Goal: Communication & Community: Answer question/provide support

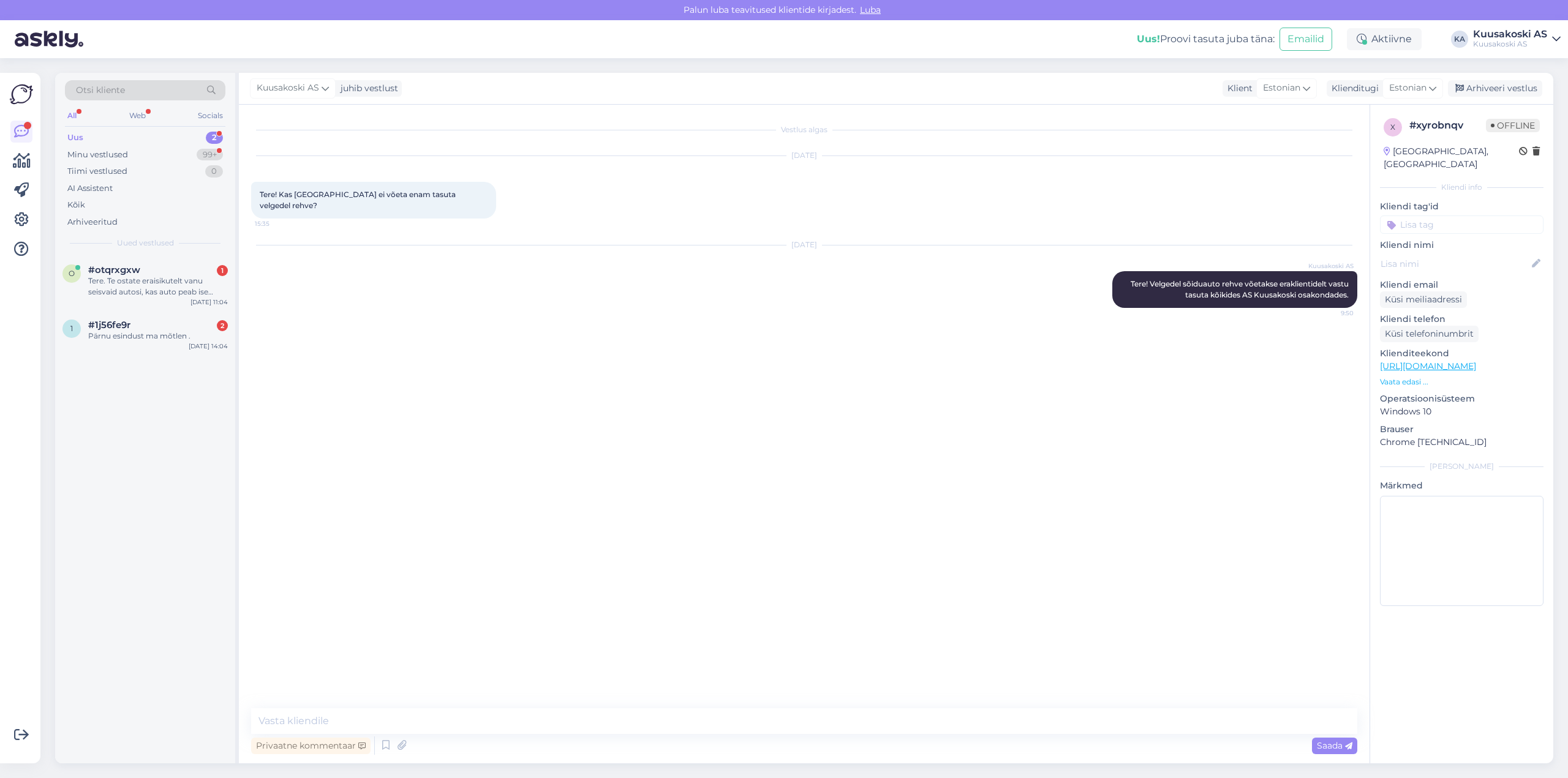
click at [74, 134] on div "Uus" at bounding box center [75, 138] width 16 height 12
click at [119, 280] on div "Tere. Te ostate eraisikutelt vanu seisvaid autosi, kas auto peab ise [PERSON_NA…" at bounding box center [157, 286] width 139 height 22
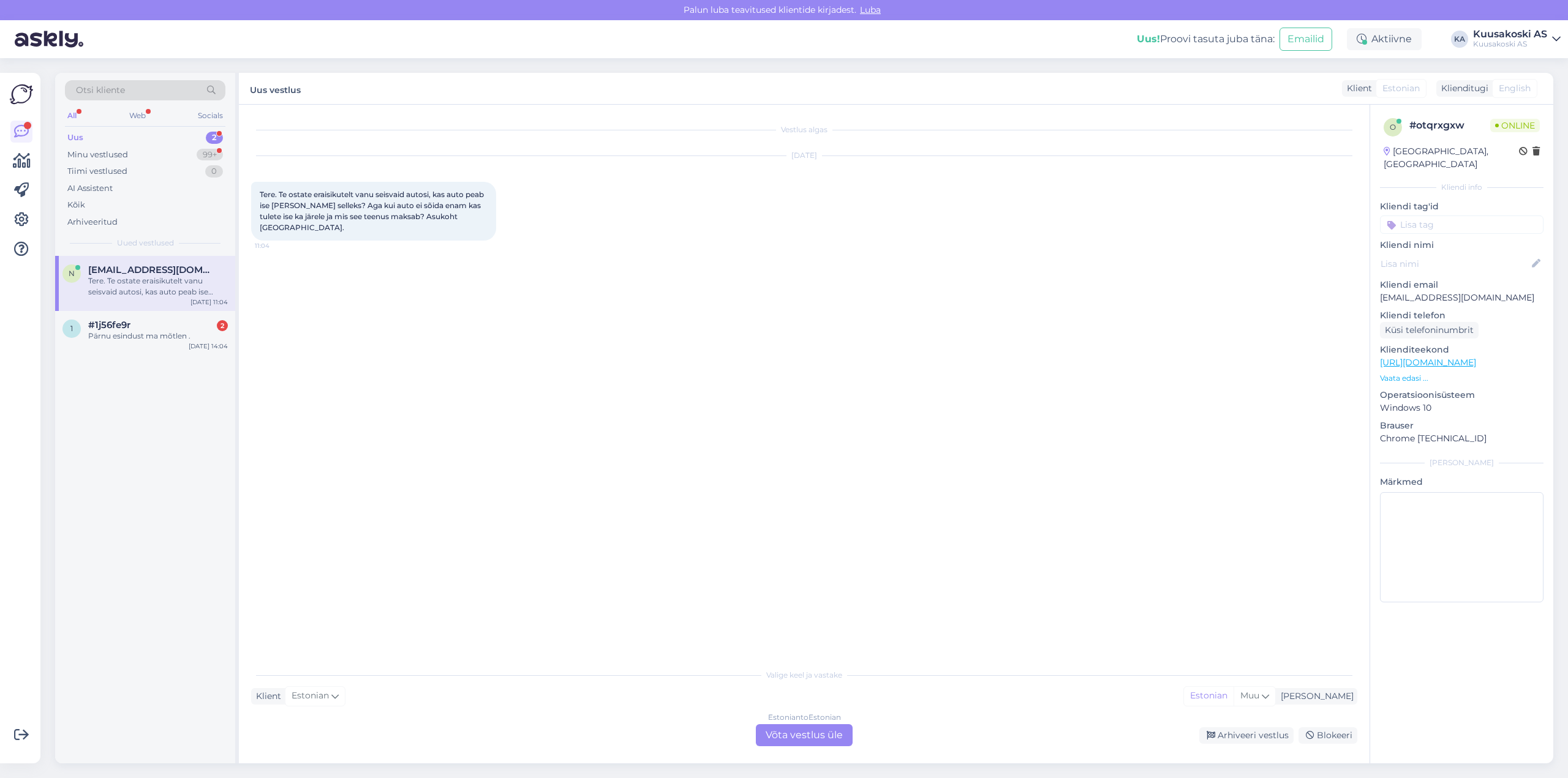
click at [768, 675] on div "Valige keel ja vastake" at bounding box center [804, 676] width 1106 height 11
click at [633, 715] on div "Valige [PERSON_NAME] vastake Klient Estonian Mina Estonian Muu Estonian to Esto…" at bounding box center [804, 704] width 1106 height 84
click at [784, 718] on div "Estonian to Estonian" at bounding box center [804, 718] width 73 height 11
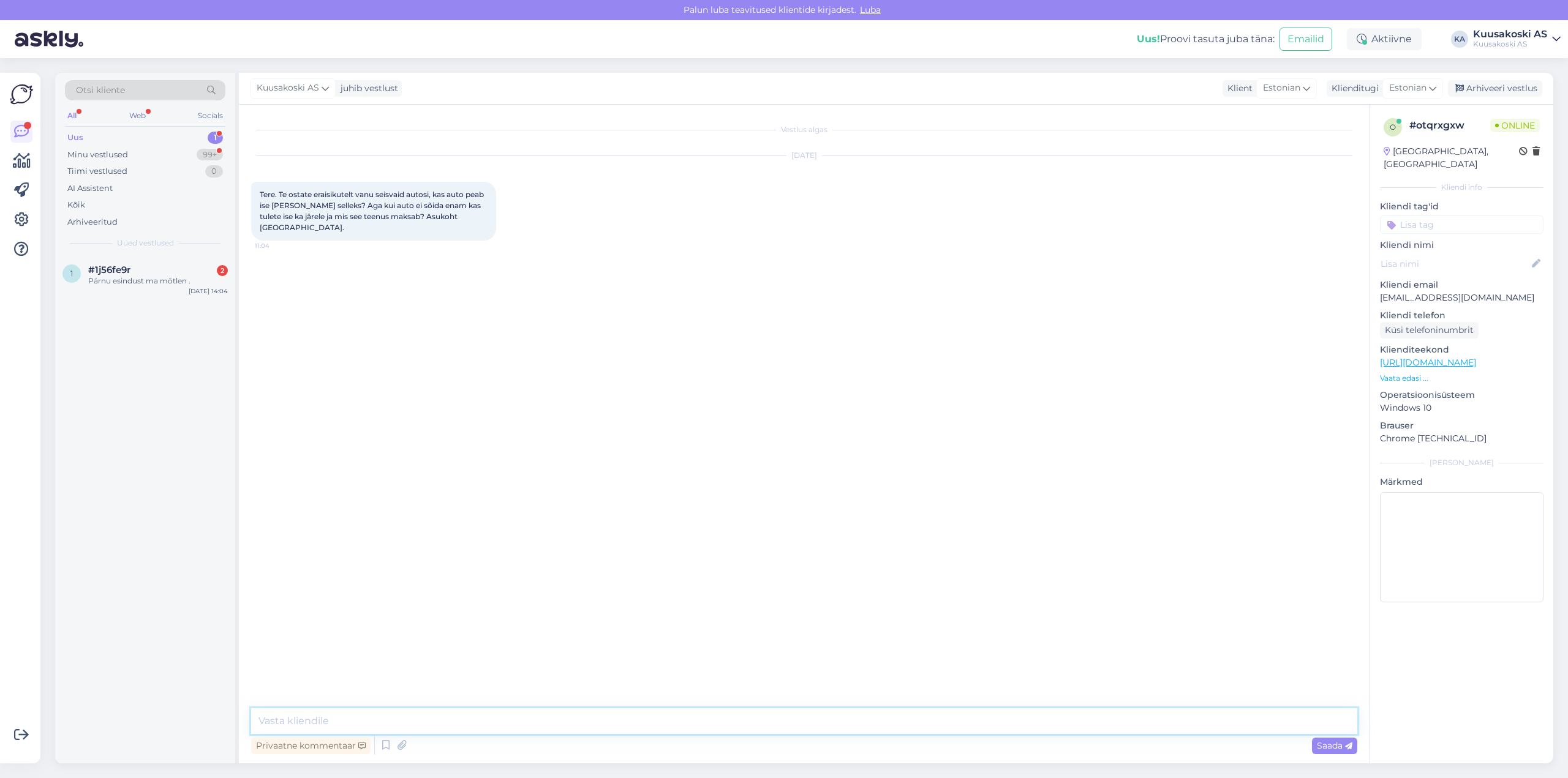
click at [276, 724] on textarea at bounding box center [804, 721] width 1106 height 26
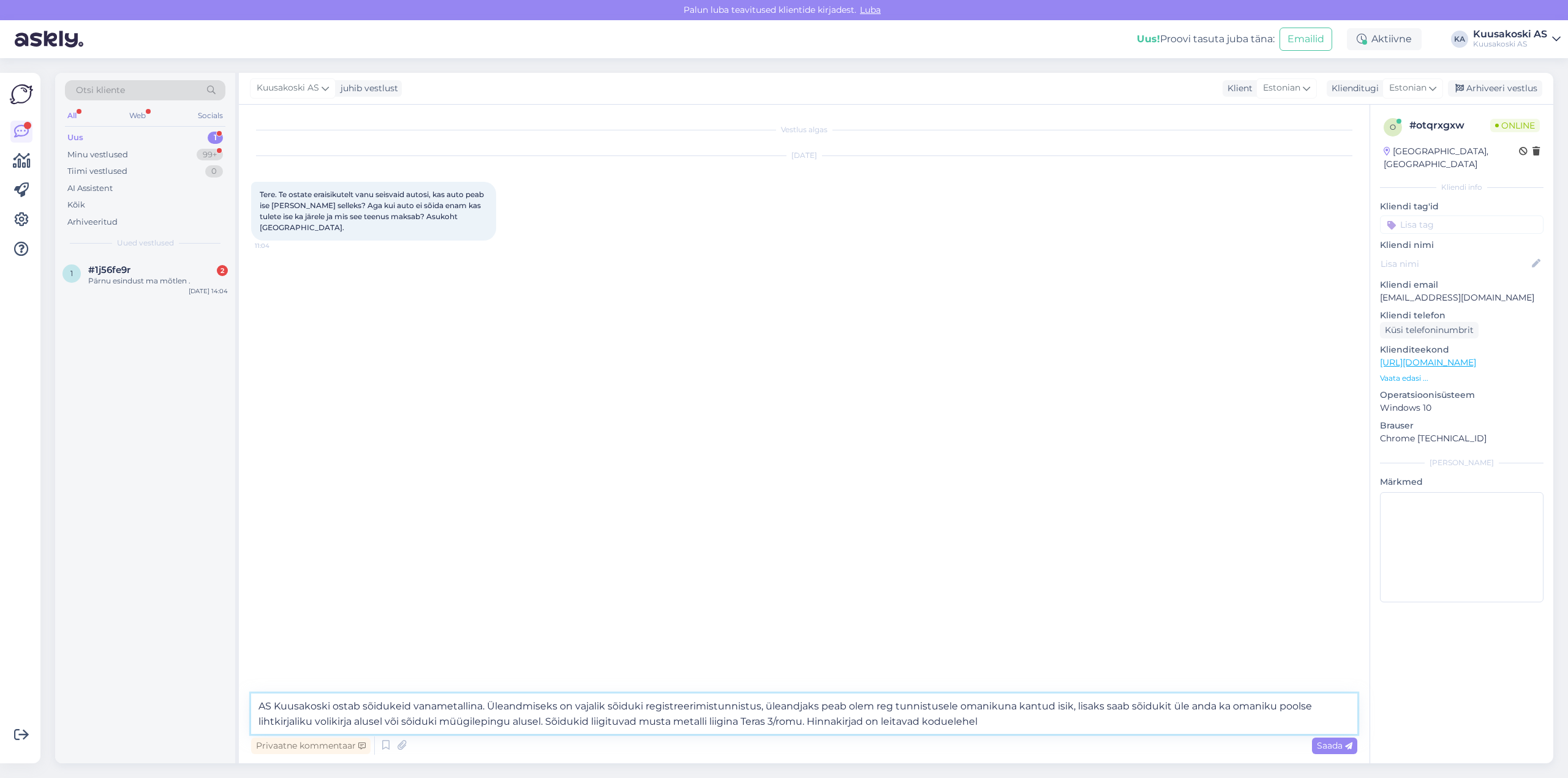
click at [957, 724] on textarea "AS Kuusakoski ostab sõidukeid vanametallina. Üleandmiseks on vajalik sõiduki re…" at bounding box center [804, 714] width 1106 height 41
click at [997, 726] on textarea "AS Kuusakoski ostab sõidukeid vanametallina. Üleandmiseks on vajalik sõiduki re…" at bounding box center [804, 714] width 1106 height 41
paste textarea "[URL][DOMAIN_NAME]"
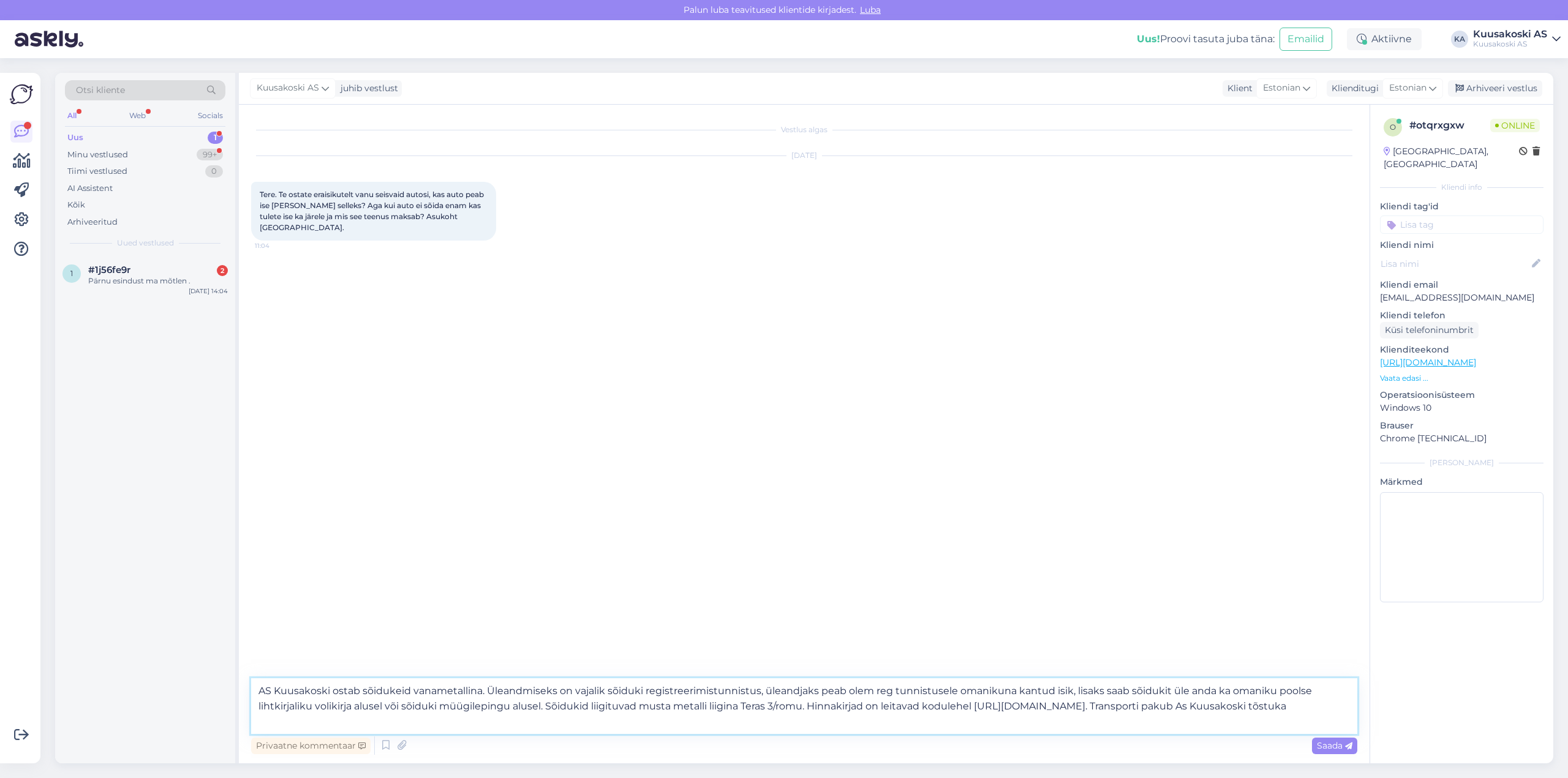
click at [1331, 707] on textarea "AS Kuusakoski ostab sõidukeid vanametallina. Üleandmiseks on vajalik sõiduki re…" at bounding box center [804, 706] width 1106 height 56
click at [356, 720] on textarea "AS Kuusakoski ostab sõidukeid vanametallina. Üleandmiseks on vajalik sõiduki re…" at bounding box center [804, 706] width 1106 height 56
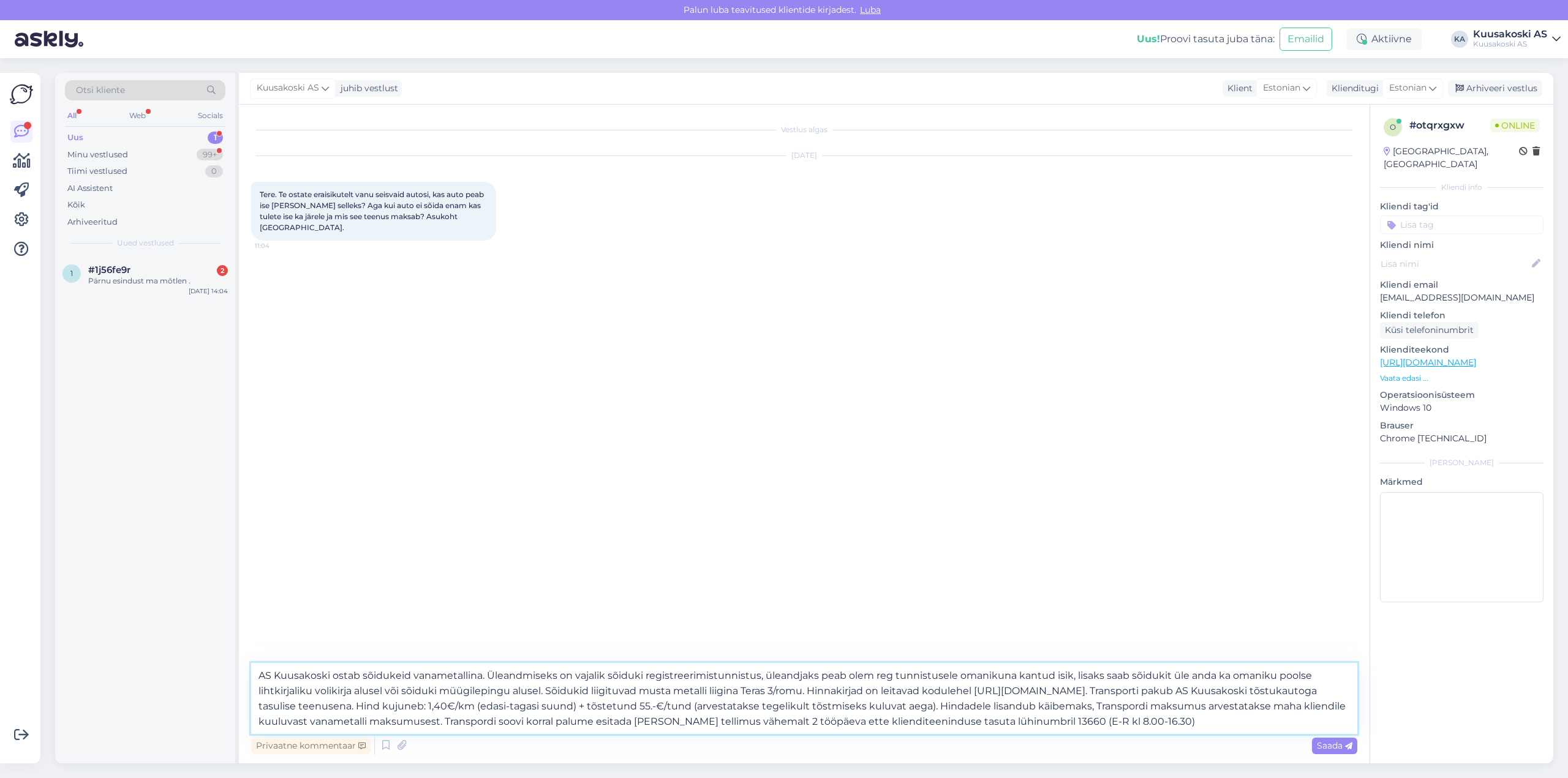
click at [1236, 687] on textarea "AS Kuusakoski ostab sõidukeid vanametallina. Üleandmiseks on vajalik sõiduki re…" at bounding box center [804, 699] width 1106 height 71
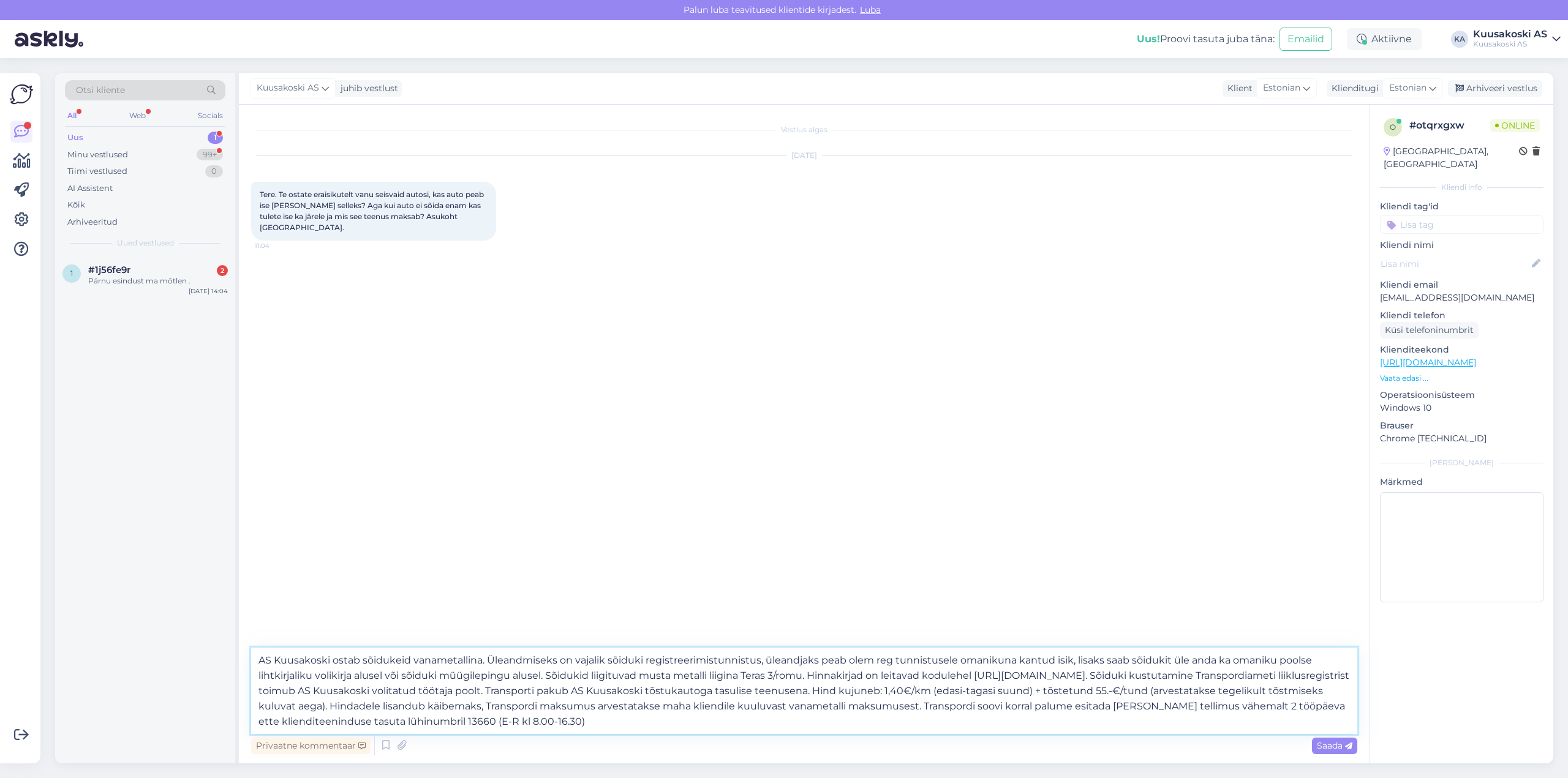
click at [656, 709] on textarea "AS Kuusakoski ostab sõidukeid vanametallina. Üleandmiseks on vajalik sõiduki re…" at bounding box center [804, 691] width 1106 height 86
type textarea "AS Kuusakoski ostab sõidukeid vanametallina. Üleandmiseks on vajalik sõiduki re…"
click at [1336, 743] on span "Saada" at bounding box center [1334, 746] width 36 height 11
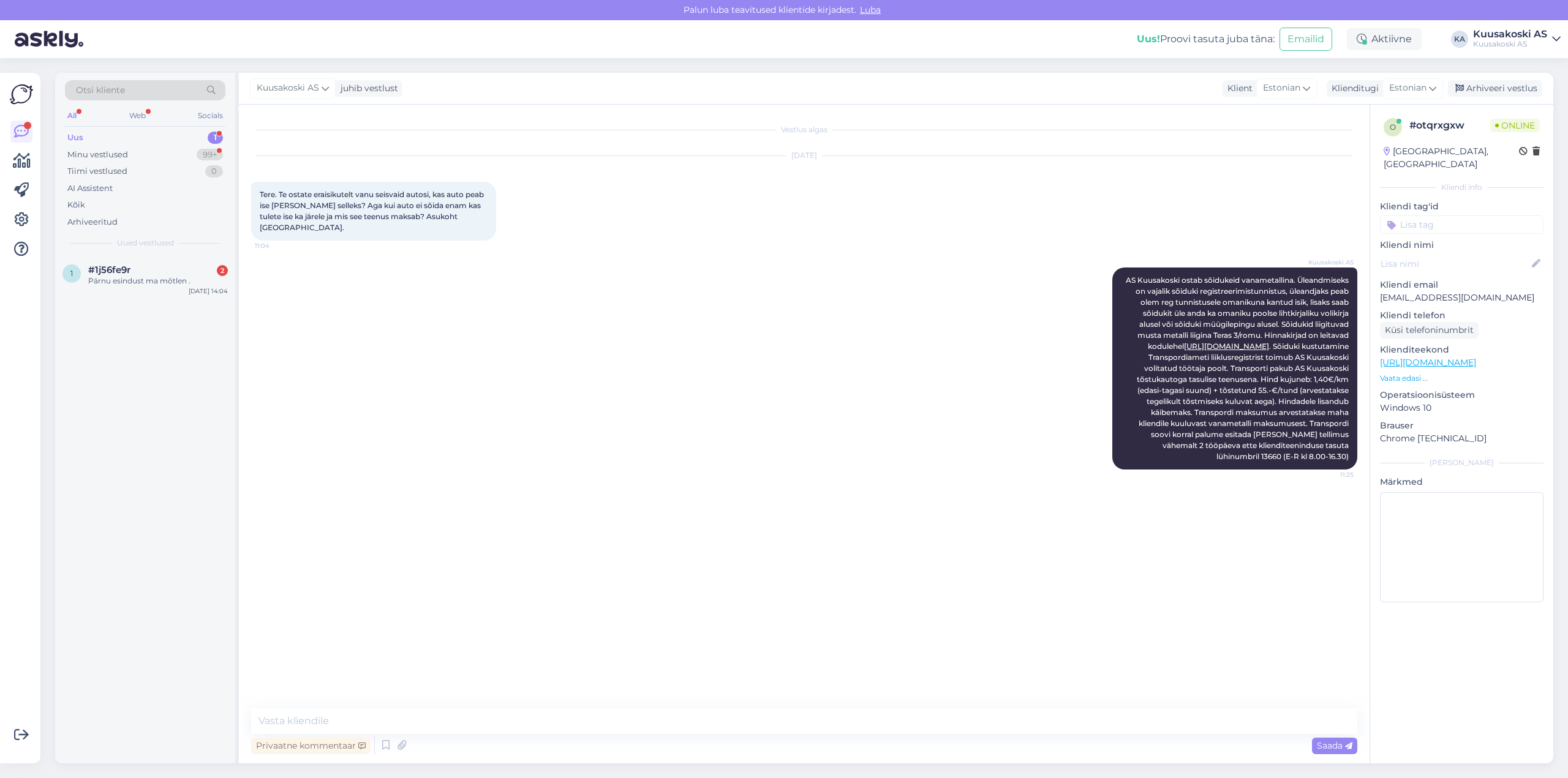
click at [75, 137] on div "Uus" at bounding box center [75, 138] width 16 height 12
click at [111, 264] on span "#1j56fe9r" at bounding box center [109, 270] width 42 height 11
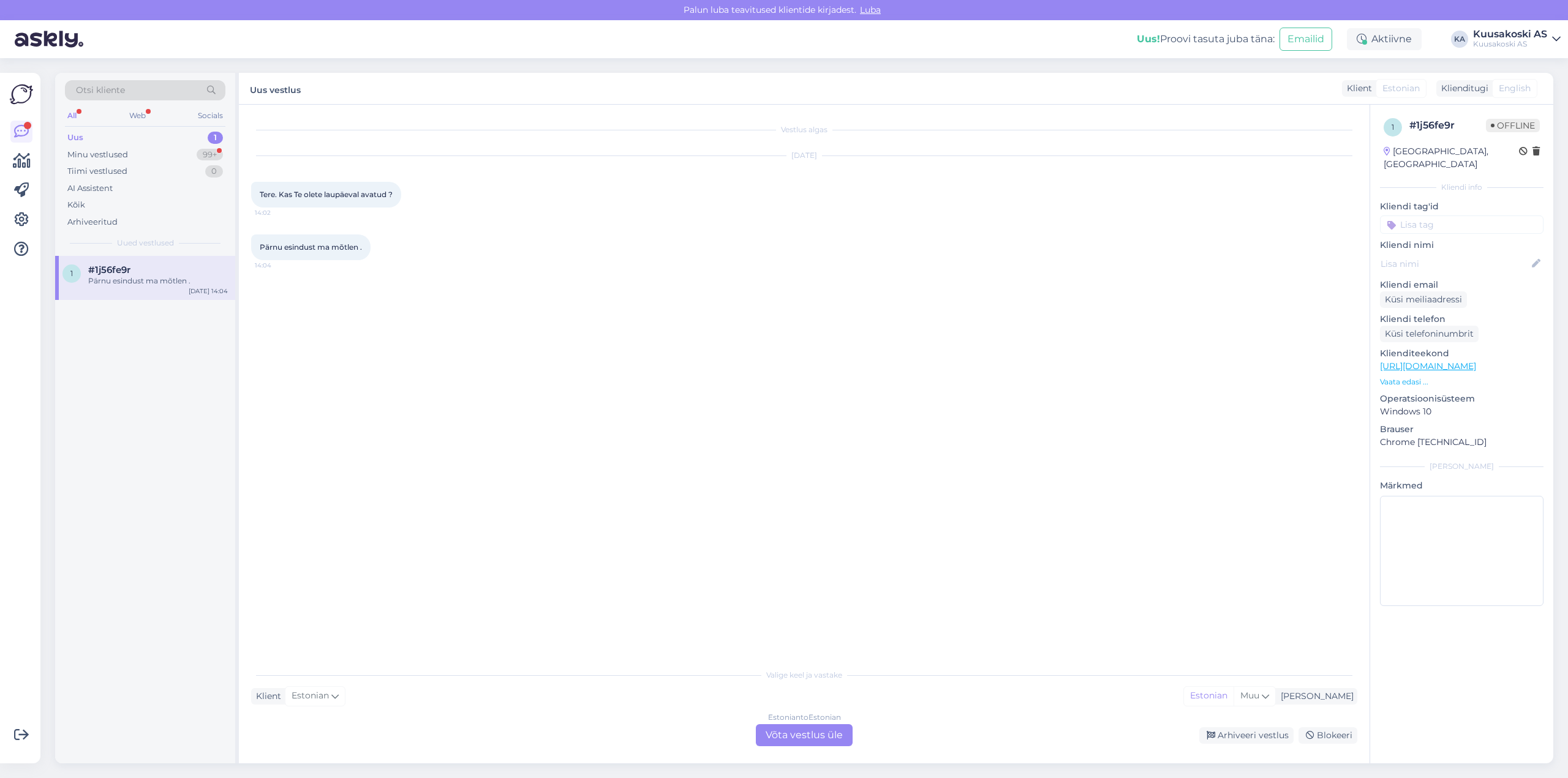
click at [782, 717] on div "Estonian to Estonian" at bounding box center [804, 718] width 73 height 11
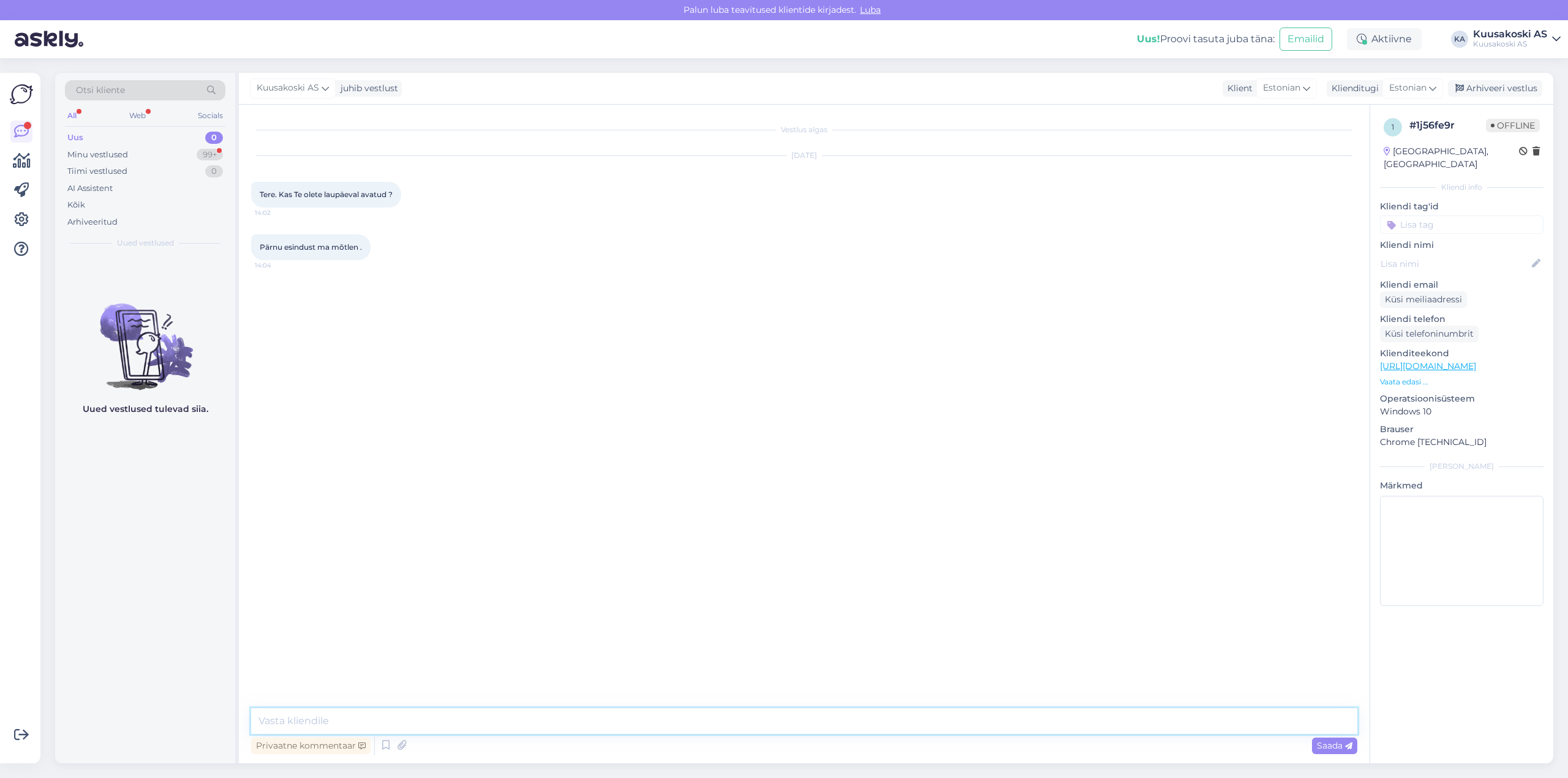
click at [442, 722] on textarea at bounding box center [804, 721] width 1106 height 26
click at [323, 719] on textarea "Pärnu osakon töötab esmaspäevast reedeni kl 8.00-16.30" at bounding box center [804, 721] width 1106 height 26
type textarea "Pärnu osakond töötab esmaspäevast reedeni kl 8.00-16.30"
click at [1321, 746] on span "Saada" at bounding box center [1334, 746] width 36 height 11
click at [69, 137] on div "Uus" at bounding box center [75, 138] width 16 height 12
